Goal: Task Accomplishment & Management: Complete application form

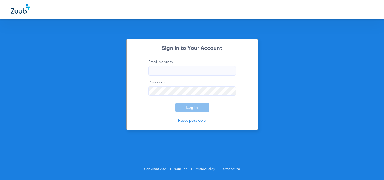
type input "[EMAIL_ADDRESS][DOMAIN_NAME]"
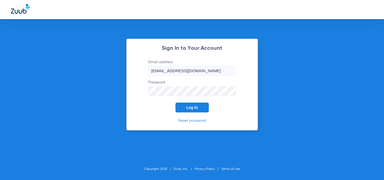
click at [186, 110] on button "Log In" at bounding box center [192, 108] width 33 height 10
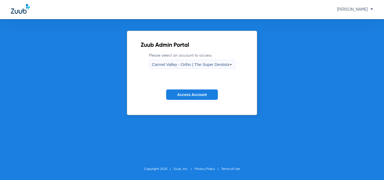
click at [217, 64] on span "Carmel Valley - Ortho | The Super Dentists" at bounding box center [190, 64] width 77 height 5
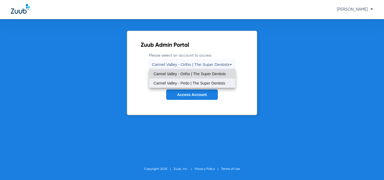
click at [204, 83] on span "Carmel Valley - Pedo | The Super Dentists" at bounding box center [190, 83] width 72 height 4
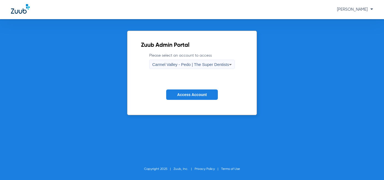
click at [191, 96] on span "Access Account" at bounding box center [192, 94] width 30 height 4
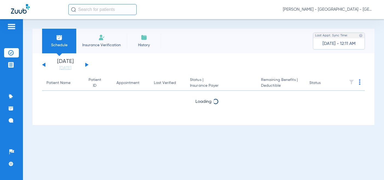
click at [101, 40] on img at bounding box center [101, 37] width 7 height 7
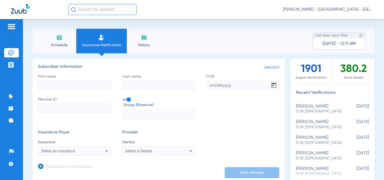
click at [56, 108] on input "Member ID" at bounding box center [74, 108] width 73 height 9
paste input "61142421"
type input "61142421"
click at [66, 84] on input "First name" at bounding box center [74, 85] width 73 height 9
type input "R"
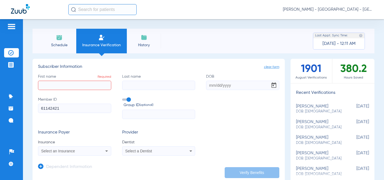
click at [57, 85] on input "First name Required" at bounding box center [74, 85] width 73 height 9
paste input "[PERSON_NAME]"
type input "[PERSON_NAME]"
click at [146, 89] on input "Last name" at bounding box center [158, 85] width 73 height 9
paste input "[PERSON_NAME]"
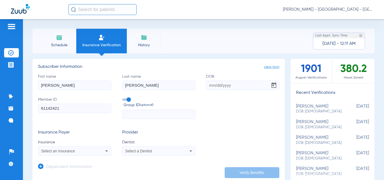
type input "[PERSON_NAME]"
click at [227, 83] on input "DOB" at bounding box center [242, 85] width 73 height 9
type input "[DATE]"
click at [231, 104] on div "First name [PERSON_NAME] Last name [PERSON_NAME] DOB [DEMOGRAPHIC_DATA] Member …" at bounding box center [159, 96] width 242 height 45
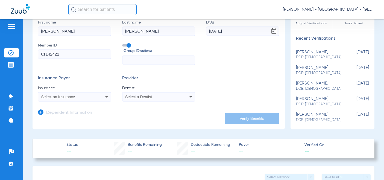
scroll to position [55, 0]
click at [71, 95] on span "Select an Insurance" at bounding box center [58, 96] width 34 height 4
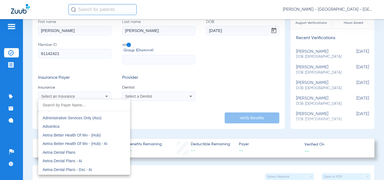
scroll to position [0, 0]
